Goal: Task Accomplishment & Management: Use online tool/utility

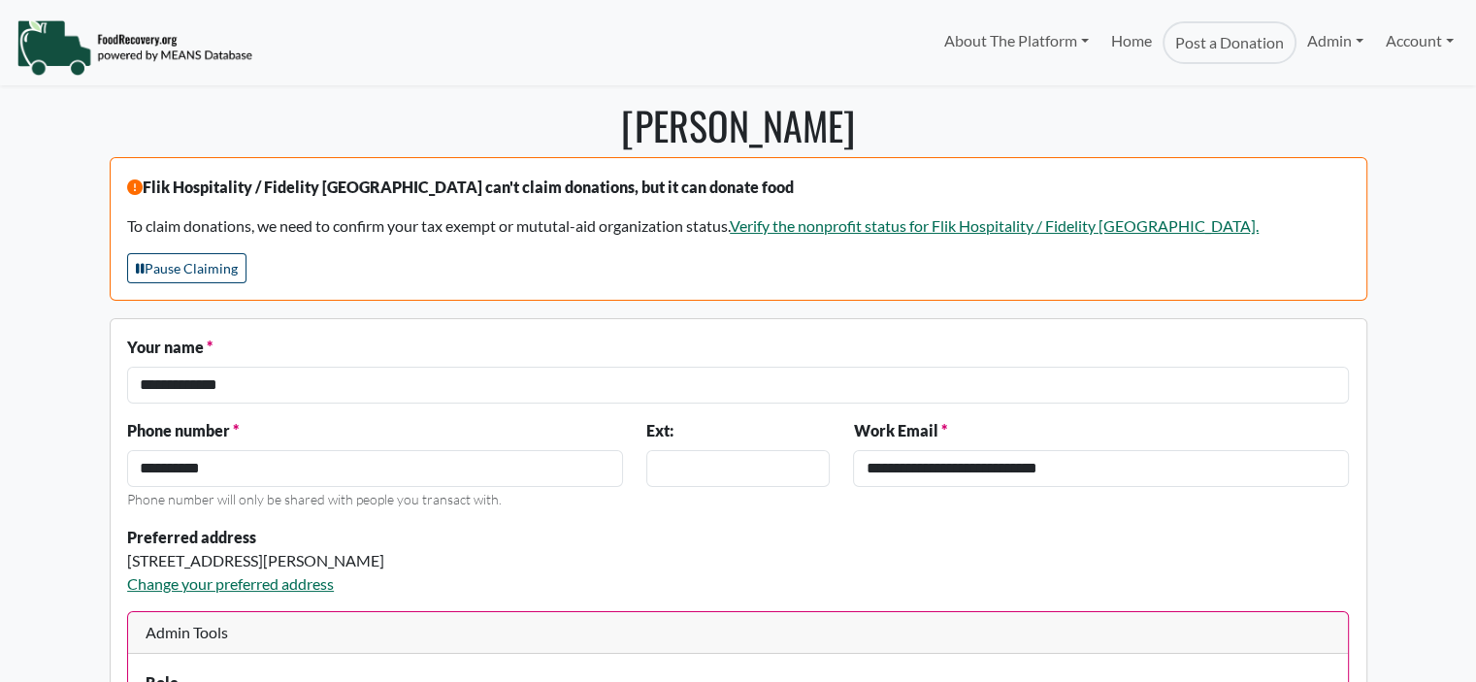
select select "Language Translate Widget"
click at [1334, 41] on link "Admin" at bounding box center [1335, 40] width 78 height 39
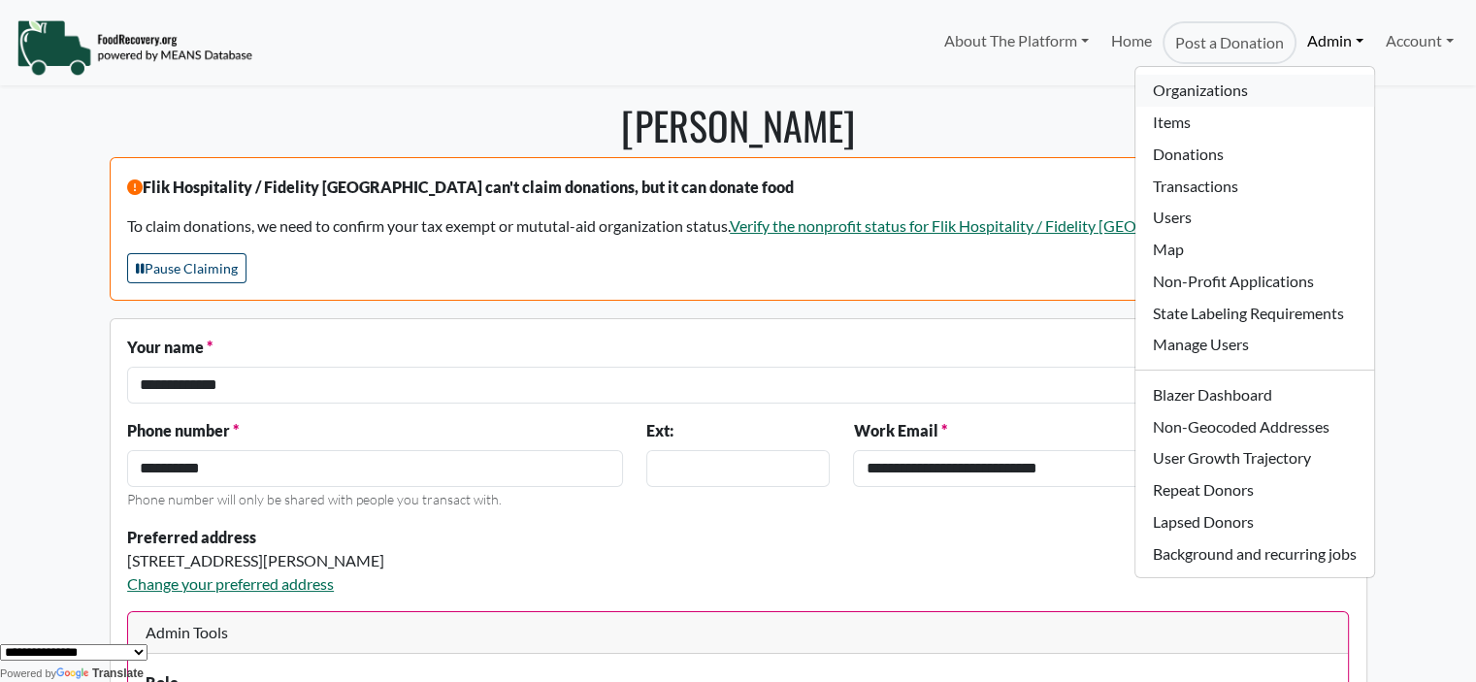
click at [1210, 92] on link "Organizations" at bounding box center [1254, 91] width 238 height 32
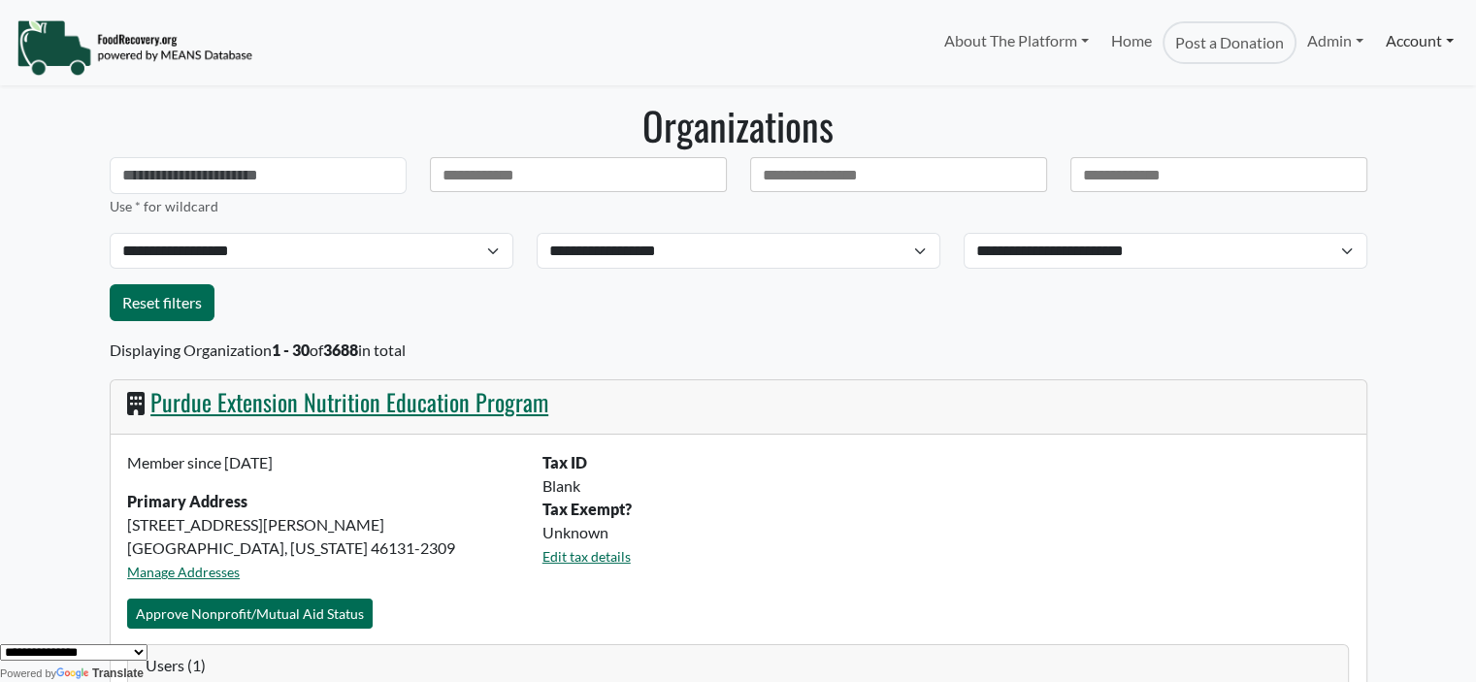
click at [1418, 45] on link "Account" at bounding box center [1419, 40] width 89 height 39
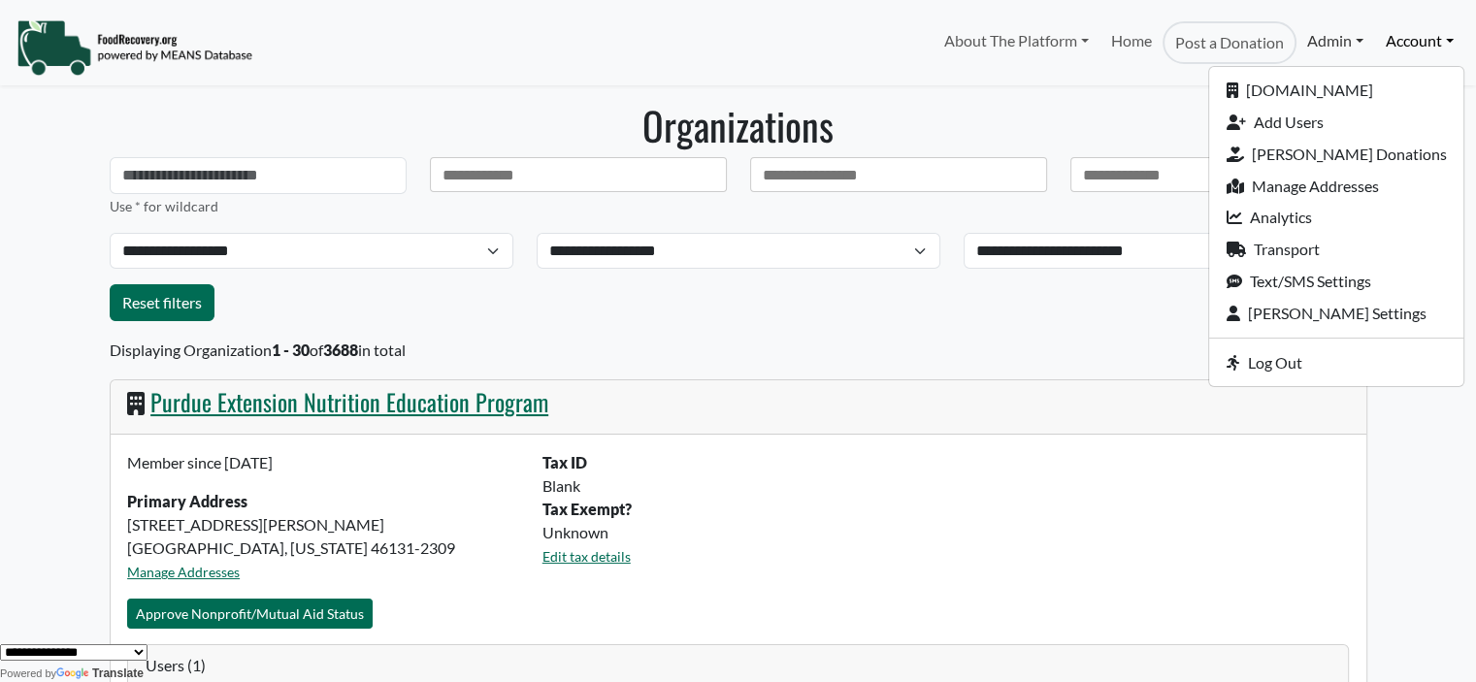
click at [1320, 46] on link "Admin" at bounding box center [1335, 40] width 78 height 39
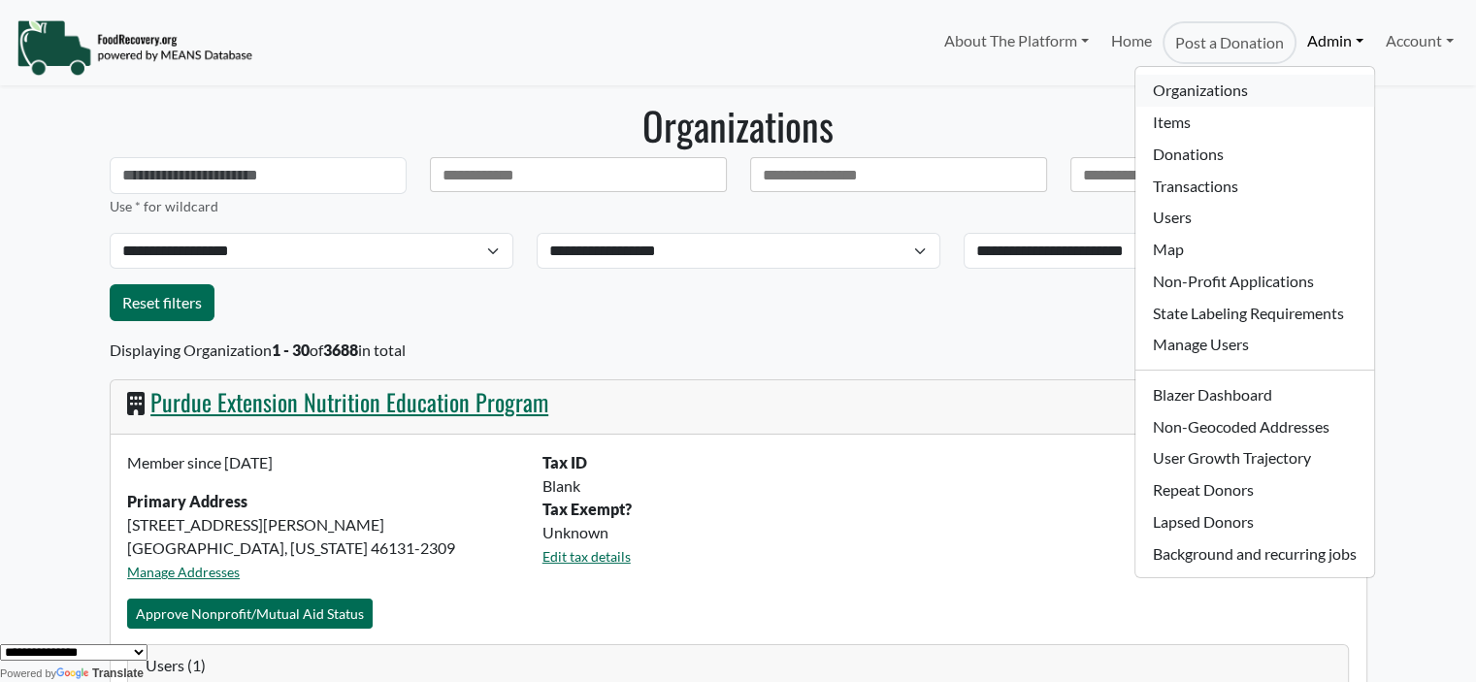
click at [1254, 92] on link "Organizations" at bounding box center [1254, 91] width 238 height 32
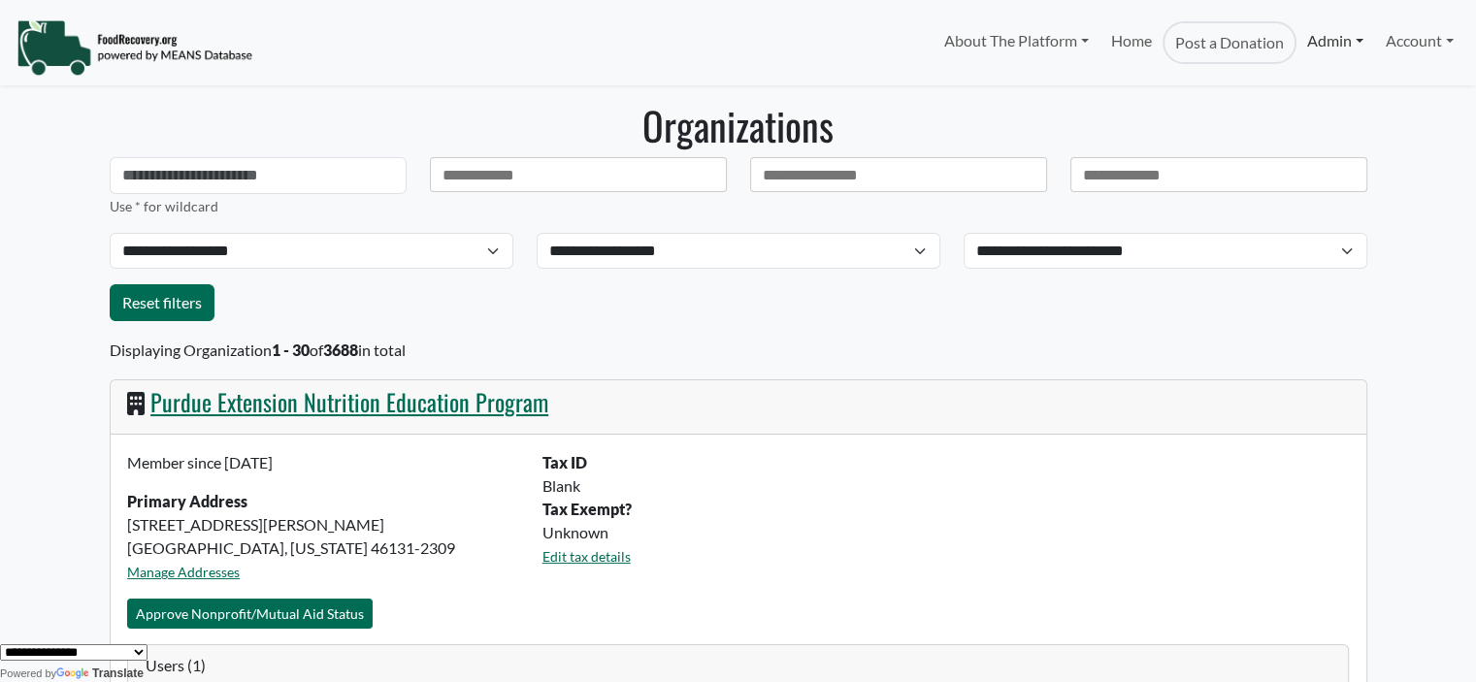
drag, startPoint x: 1323, startPoint y: 37, endPoint x: 1312, endPoint y: 49, distance: 16.5
click at [1324, 37] on link "Admin" at bounding box center [1335, 40] width 78 height 39
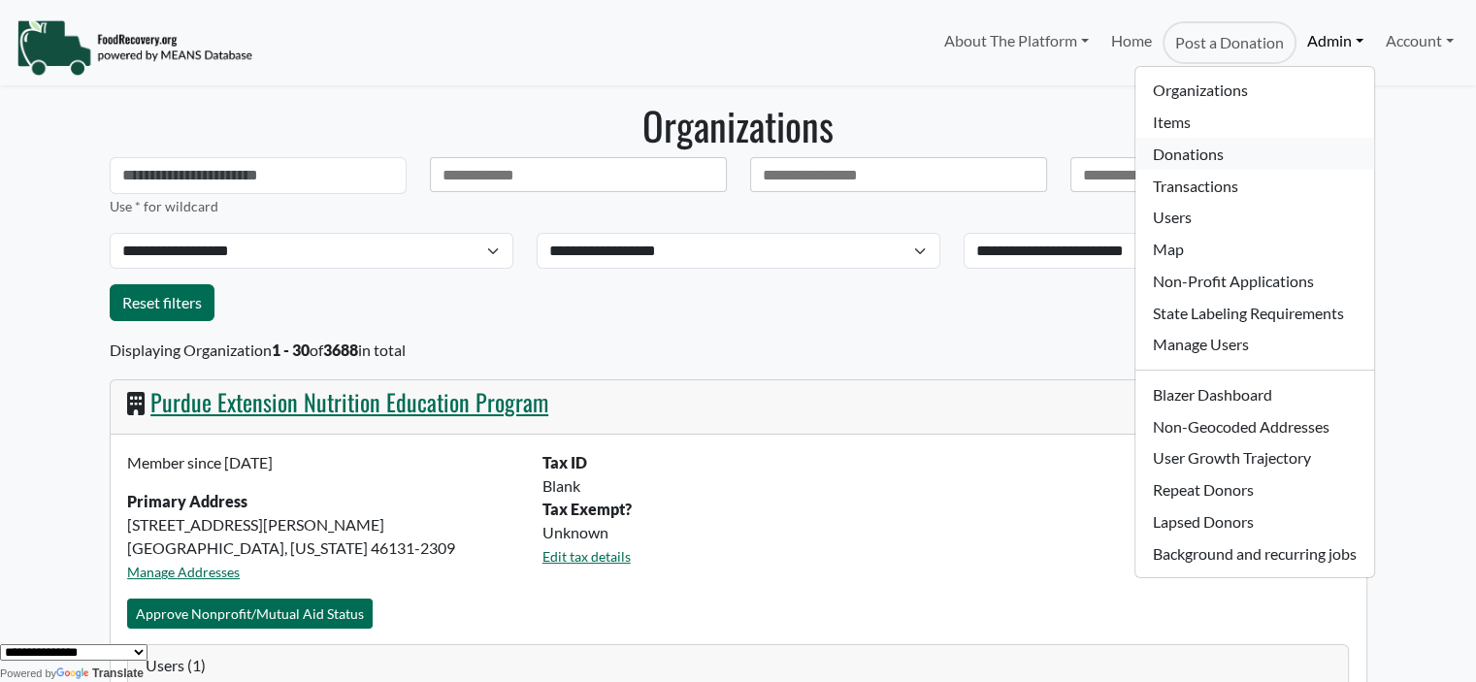
click at [1216, 161] on link "Donations" at bounding box center [1254, 154] width 238 height 32
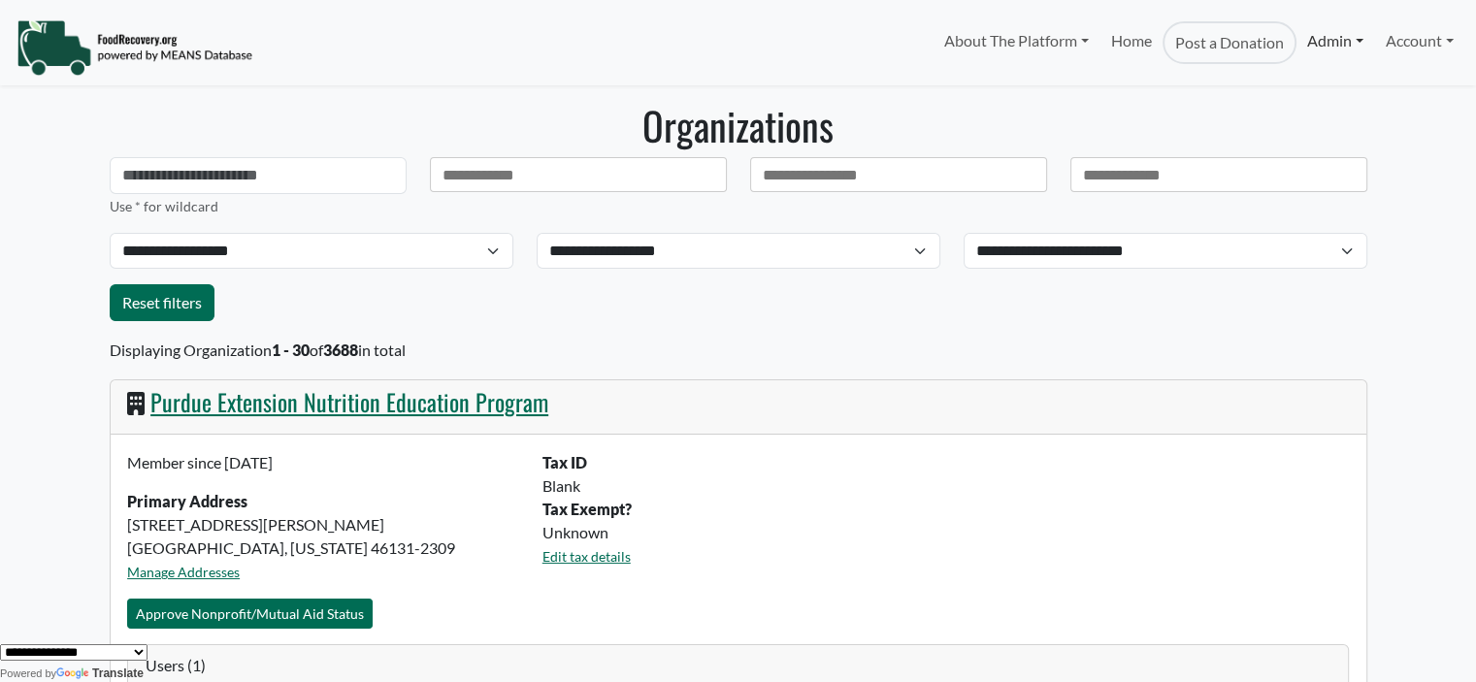
click at [1309, 36] on link "Admin" at bounding box center [1335, 40] width 78 height 39
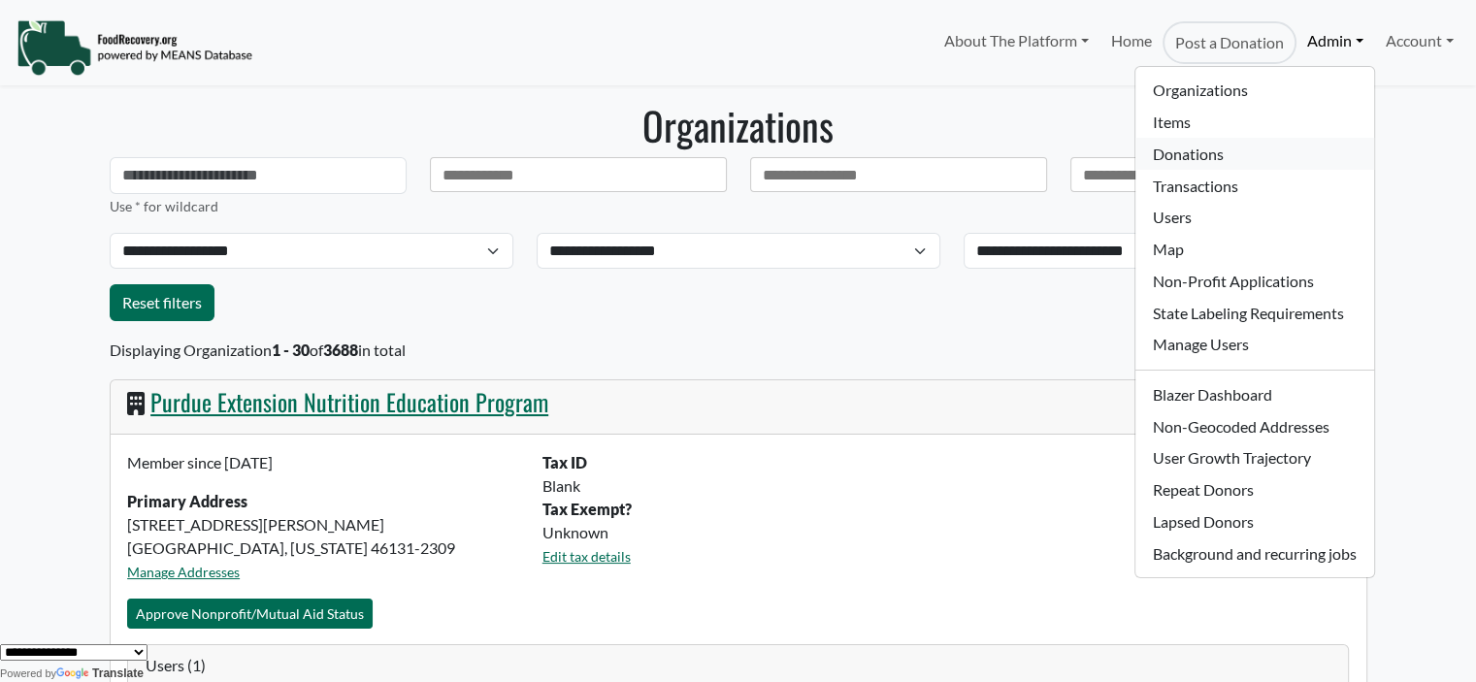
click at [1199, 154] on link "Donations" at bounding box center [1254, 154] width 238 height 32
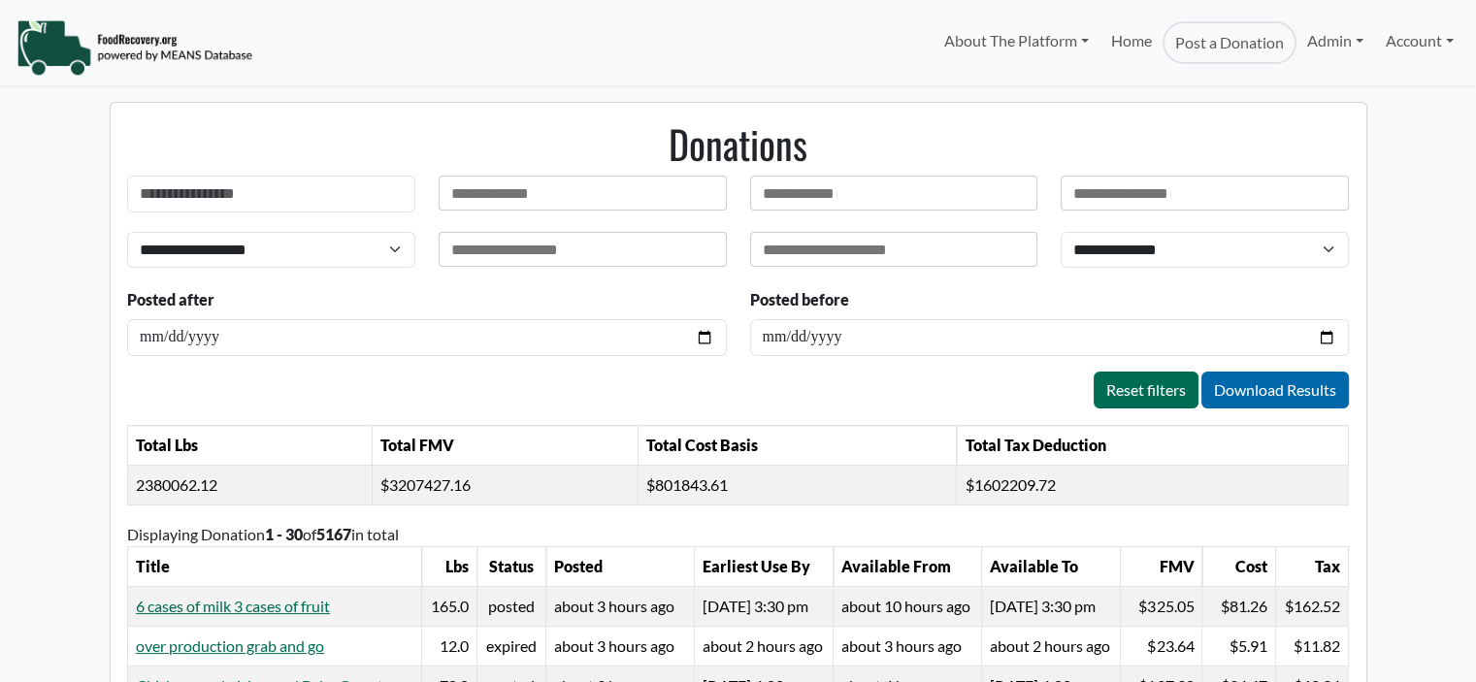
select select "Language Translate Widget"
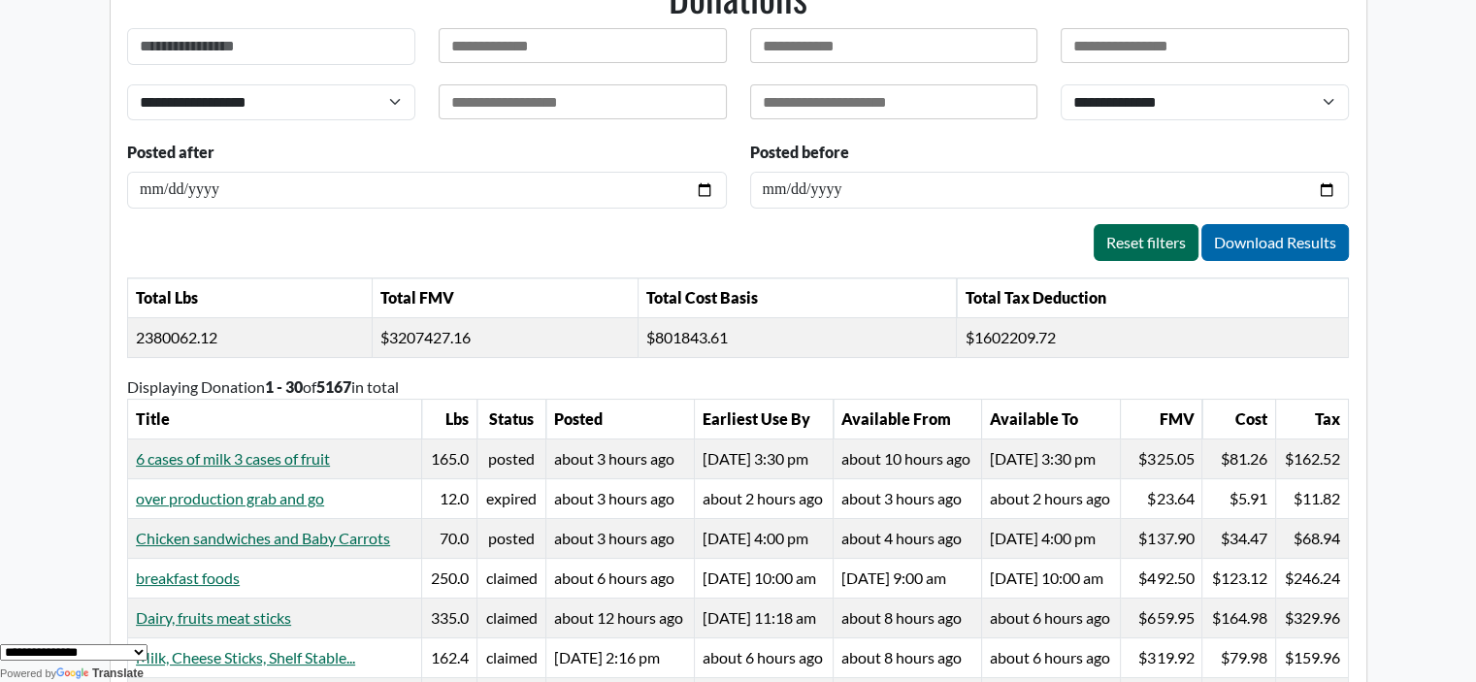
scroll to position [210, 0]
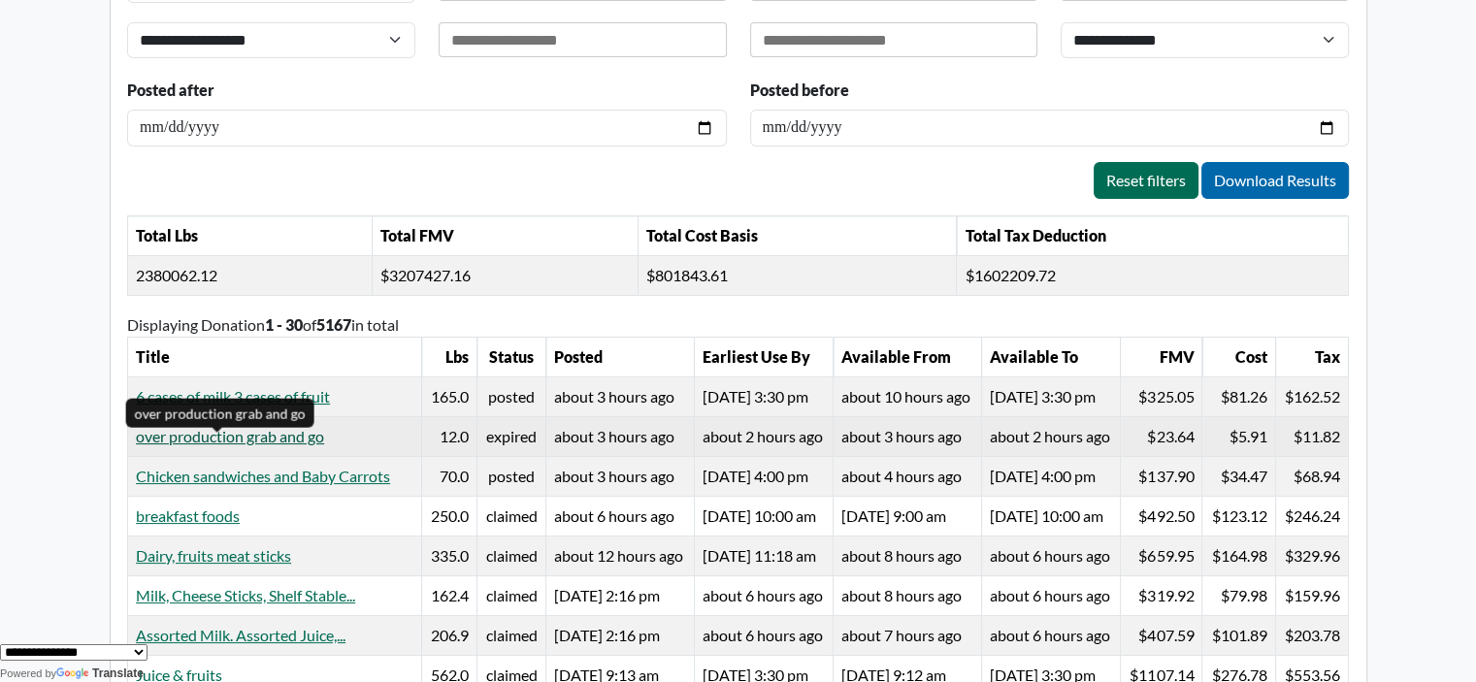
click at [200, 445] on link "over production grab and go" at bounding box center [230, 436] width 188 height 18
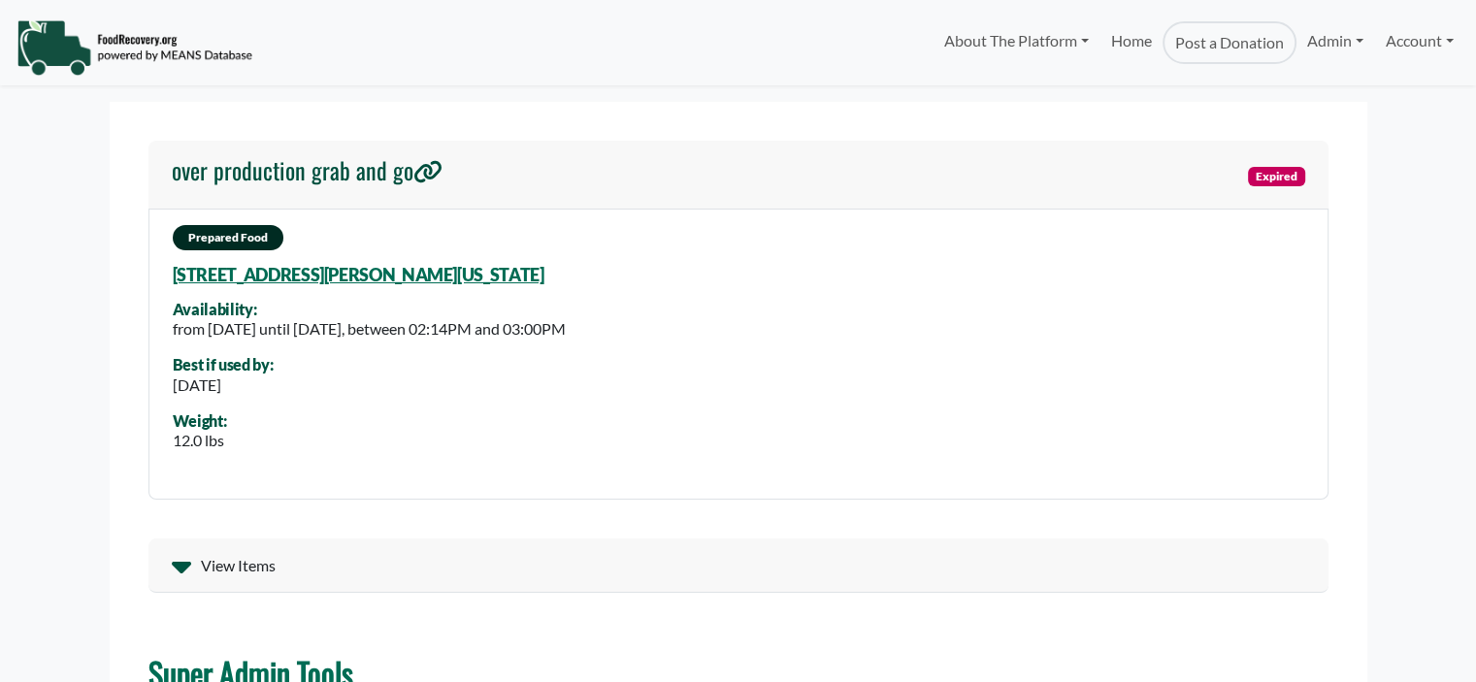
select select "Language Translate Widget"
click at [208, 564] on span "View Items" at bounding box center [238, 565] width 75 height 23
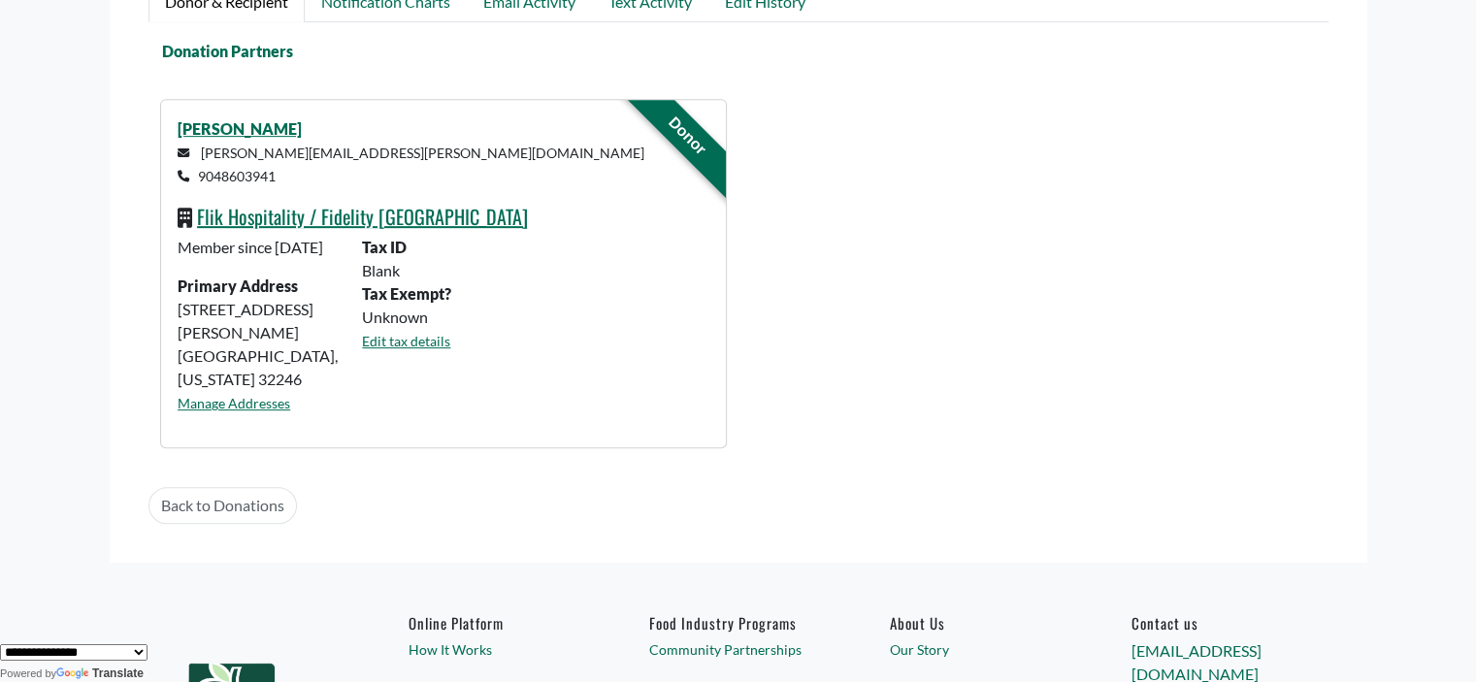
scroll to position [945, 0]
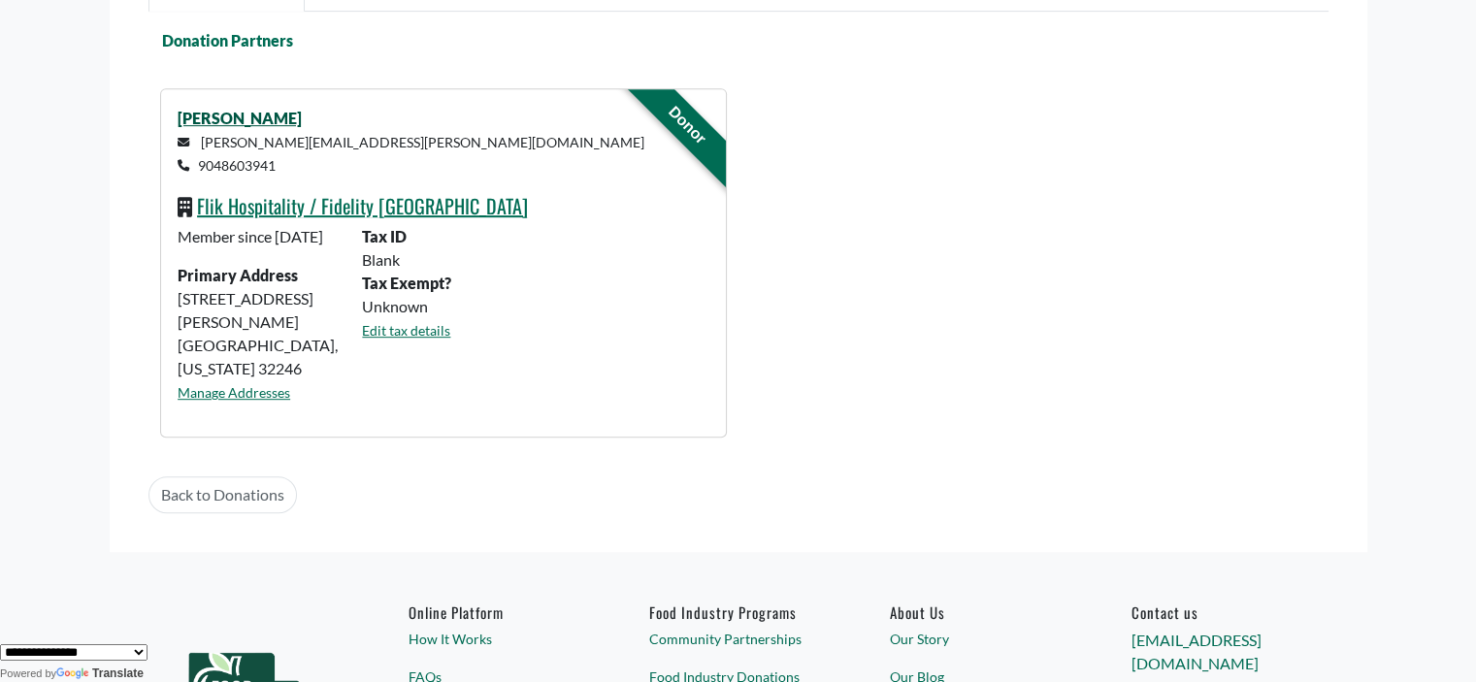
click at [251, 117] on link "[PERSON_NAME]" at bounding box center [240, 118] width 124 height 18
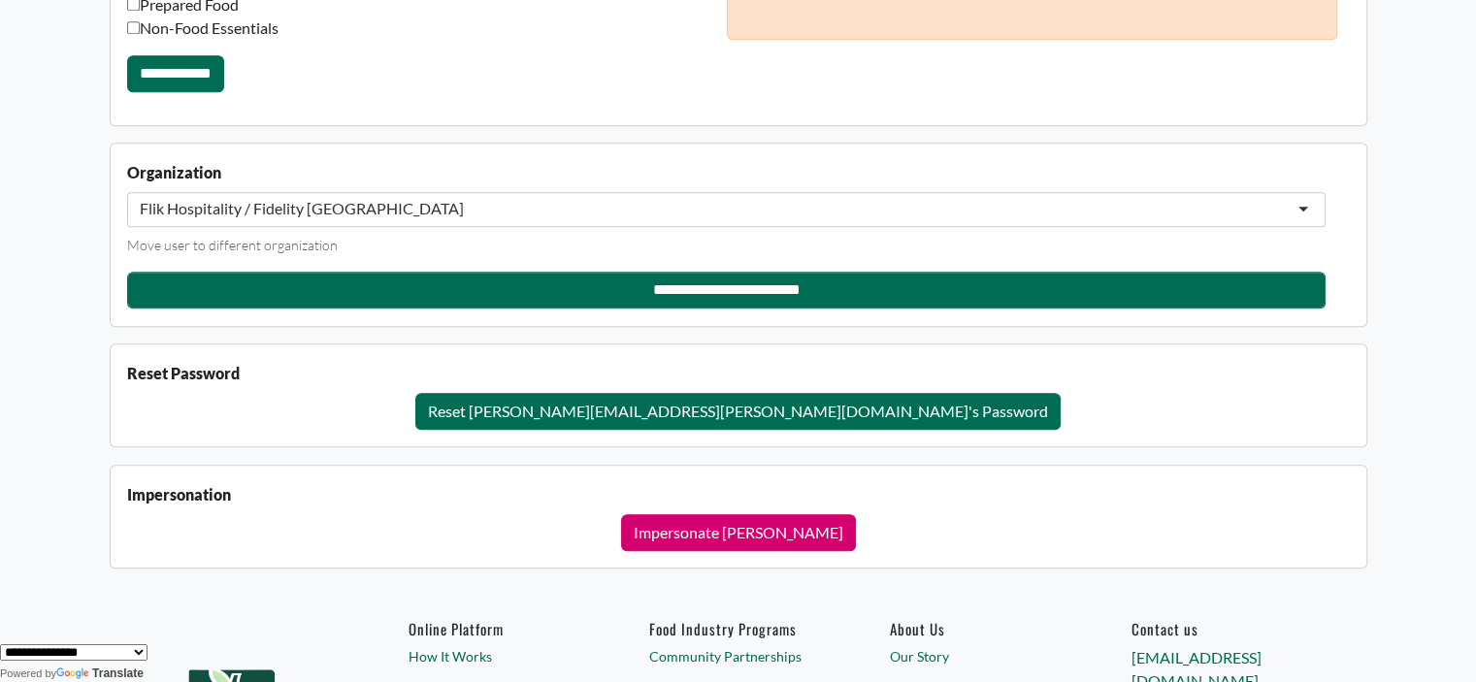
scroll to position [2040, 0]
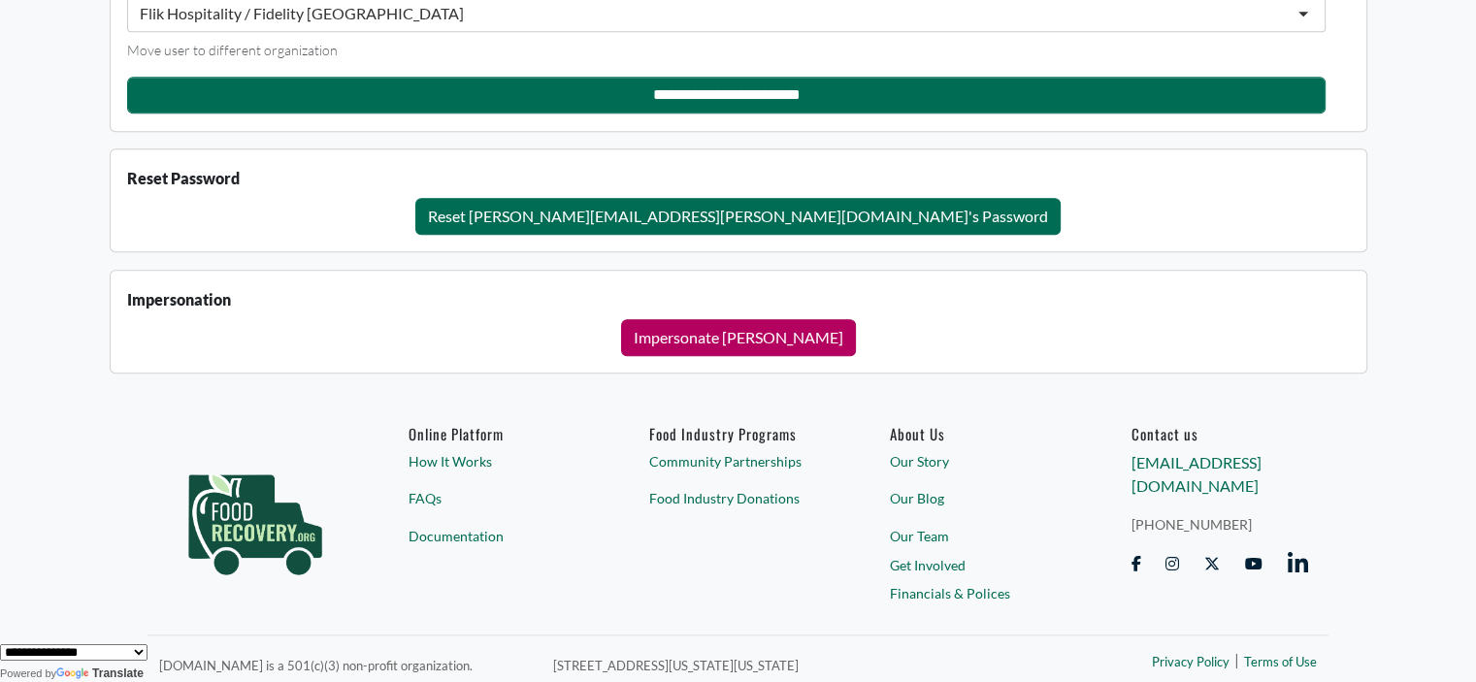
click at [692, 340] on button "Impersonate [PERSON_NAME]" at bounding box center [738, 337] width 235 height 37
